Goal: Task Accomplishment & Management: Manage account settings

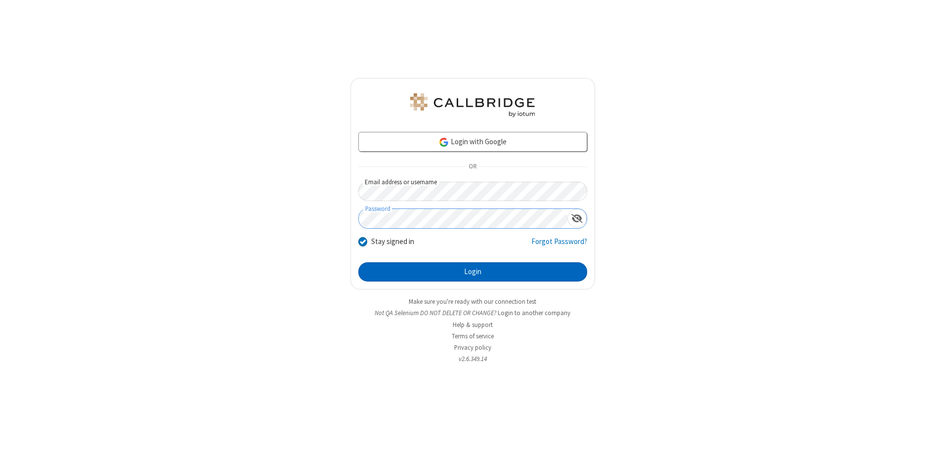
click at [472, 272] on button "Login" at bounding box center [472, 272] width 229 height 20
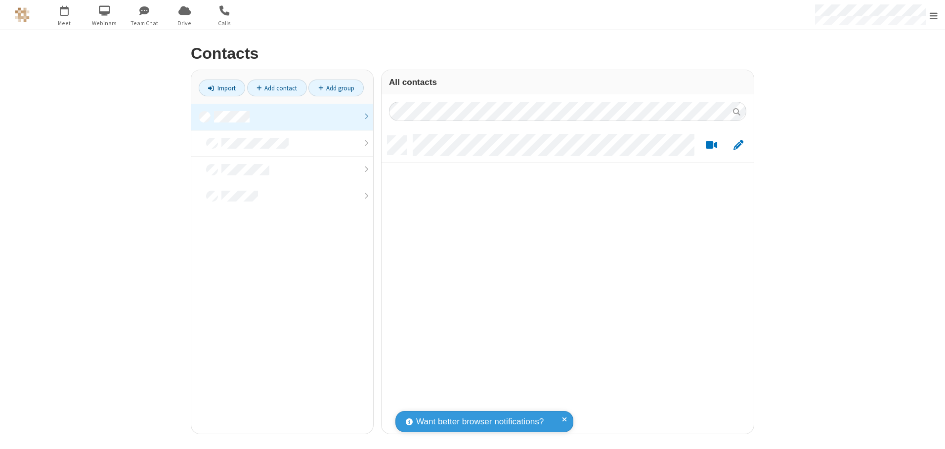
scroll to position [298, 365]
click at [282, 117] on link at bounding box center [282, 117] width 182 height 27
click at [277, 88] on link "Add contact" at bounding box center [277, 88] width 60 height 17
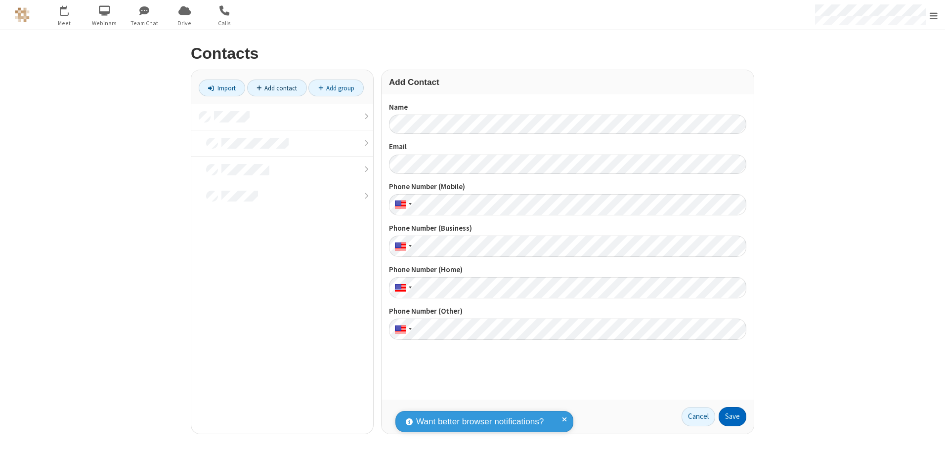
click at [732, 416] on button "Save" at bounding box center [732, 417] width 28 height 20
